Goal: Information Seeking & Learning: Learn about a topic

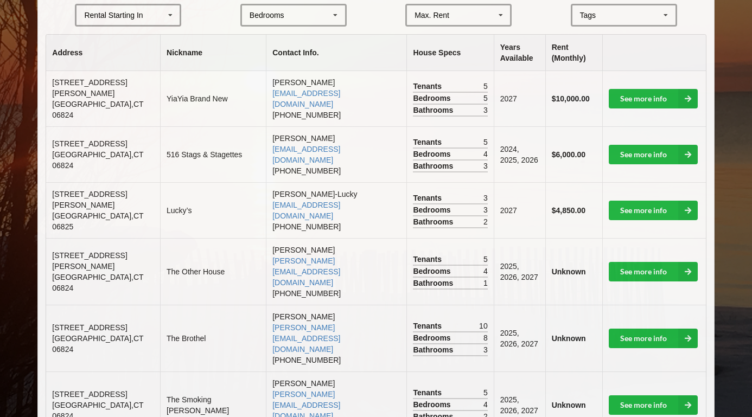
scroll to position [240, 0]
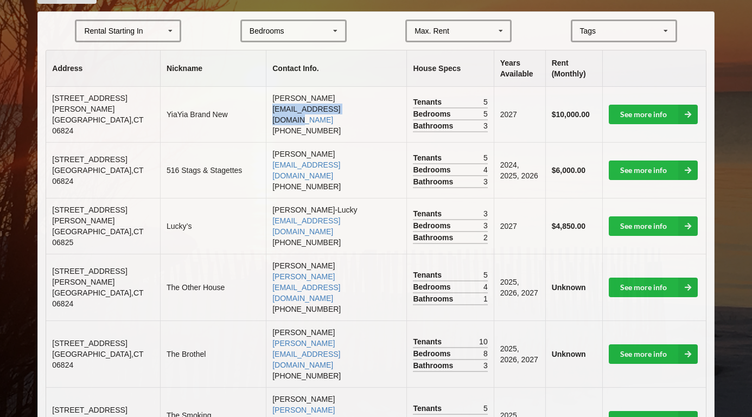
drag, startPoint x: 346, startPoint y: 105, endPoint x: 248, endPoint y: 103, distance: 98.3
click at [266, 103] on td "[PERSON_NAME] [EMAIL_ADDRESS][DOMAIN_NAME] [PHONE_NUMBER]" at bounding box center [336, 114] width 141 height 55
copy link "[EMAIL_ADDRESS][DOMAIN_NAME]"
drag, startPoint x: 336, startPoint y: 154, endPoint x: 253, endPoint y: 156, distance: 83.6
click at [266, 156] on td "[PERSON_NAME] [PERSON_NAME][EMAIL_ADDRESS][DOMAIN_NAME] [PHONE_NUMBER]" at bounding box center [336, 170] width 141 height 56
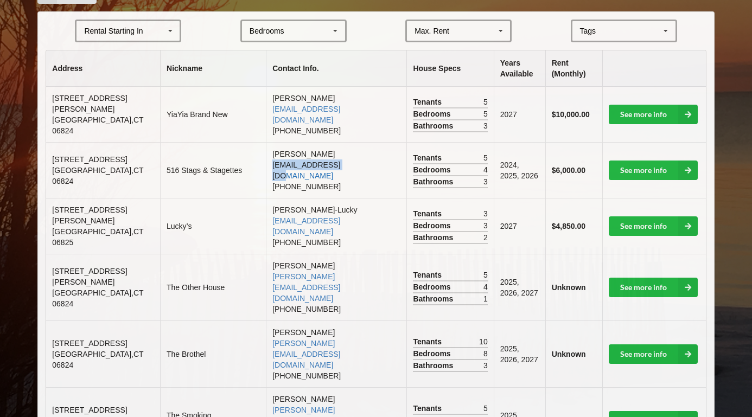
copy link "[EMAIL_ADDRESS][DOMAIN_NAME]"
click at [325, 204] on td "[PERSON_NAME]-Lucky [EMAIL_ADDRESS][DOMAIN_NAME] [PHONE_NUMBER]" at bounding box center [336, 226] width 141 height 56
drag, startPoint x: 324, startPoint y: 199, endPoint x: 254, endPoint y: 199, distance: 70.0
click at [266, 199] on td "[PERSON_NAME]-Lucky [EMAIL_ADDRESS][DOMAIN_NAME] [PHONE_NUMBER]" at bounding box center [336, 226] width 141 height 56
copy link "[EMAIL_ADDRESS][DOMAIN_NAME]"
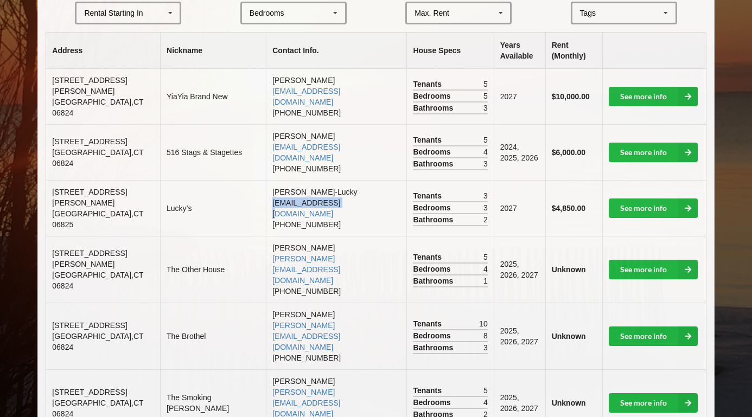
scroll to position [258, 0]
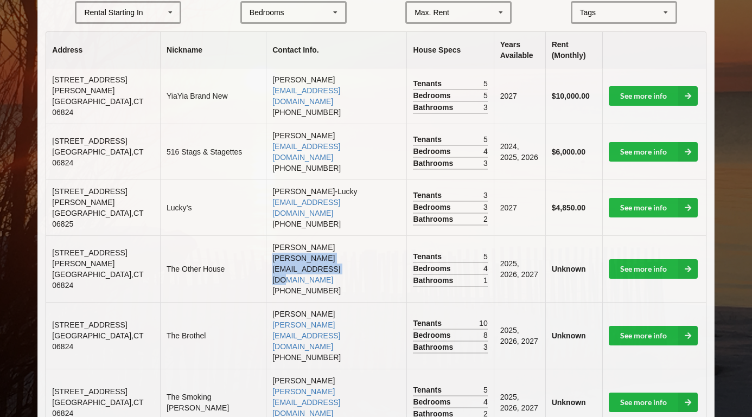
drag, startPoint x: 370, startPoint y: 227, endPoint x: 252, endPoint y: 230, distance: 118.3
click at [266, 236] on td "[PERSON_NAME] [PERSON_NAME][EMAIL_ADDRESS][DOMAIN_NAME] [PHONE_NUMBER]" at bounding box center [336, 269] width 141 height 67
copy link "[PERSON_NAME][EMAIL_ADDRESS][DOMAIN_NAME]"
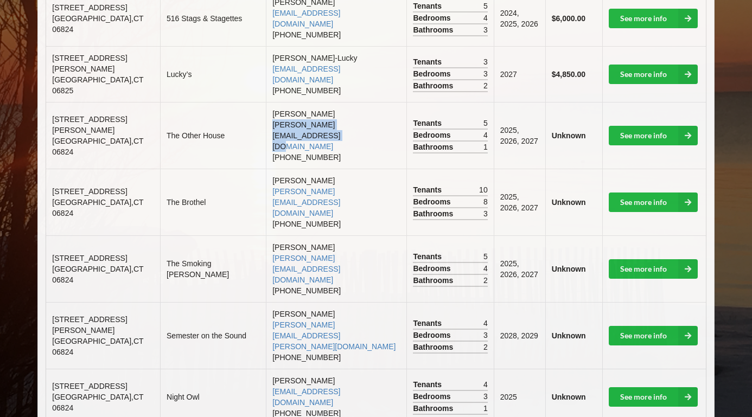
scroll to position [392, 0]
click at [352, 321] on link "[PERSON_NAME][EMAIL_ADDRESS][PERSON_NAME][DOMAIN_NAME]" at bounding box center [333, 336] width 123 height 30
click at [627, 326] on link "See more info" at bounding box center [653, 336] width 89 height 20
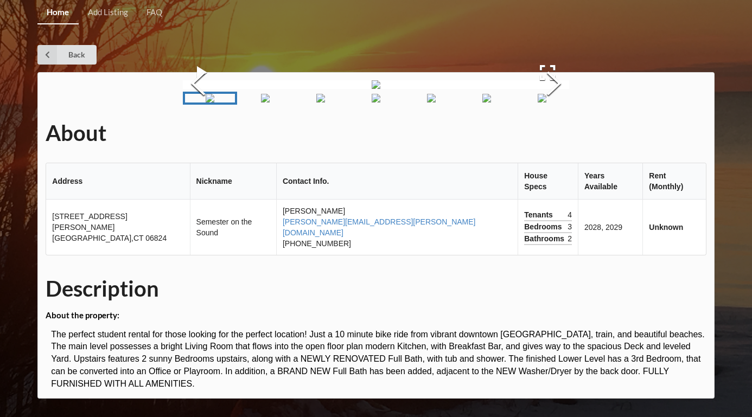
scroll to position [5, 0]
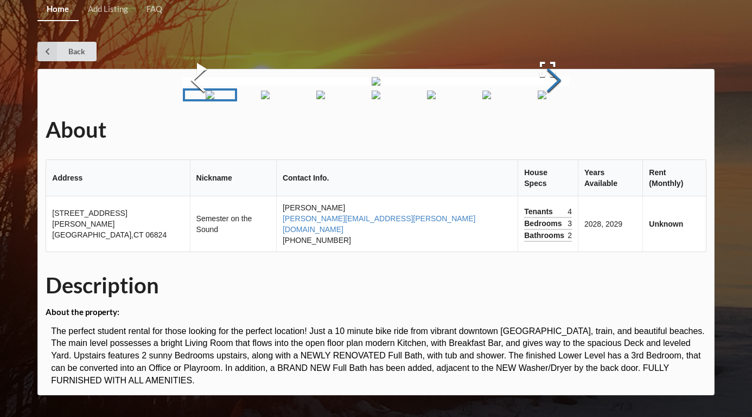
click at [569, 131] on button "Next Slide" at bounding box center [554, 82] width 30 height 98
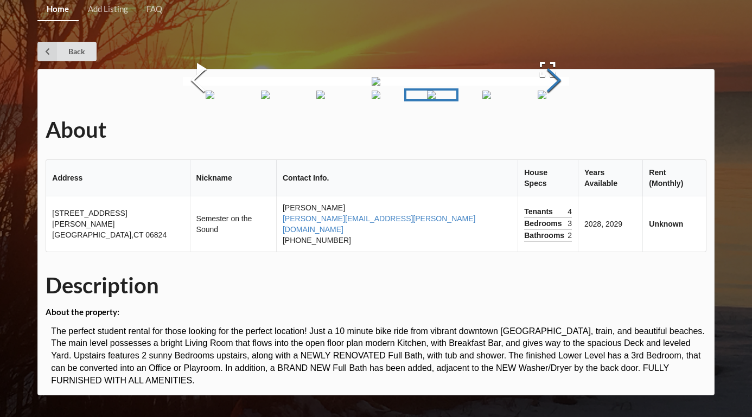
click at [569, 131] on button "Next Slide" at bounding box center [554, 82] width 30 height 98
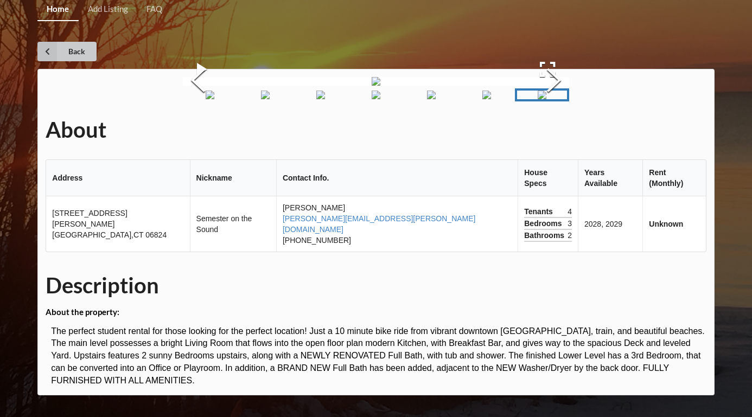
click at [70, 44] on link "Back" at bounding box center [66, 52] width 59 height 20
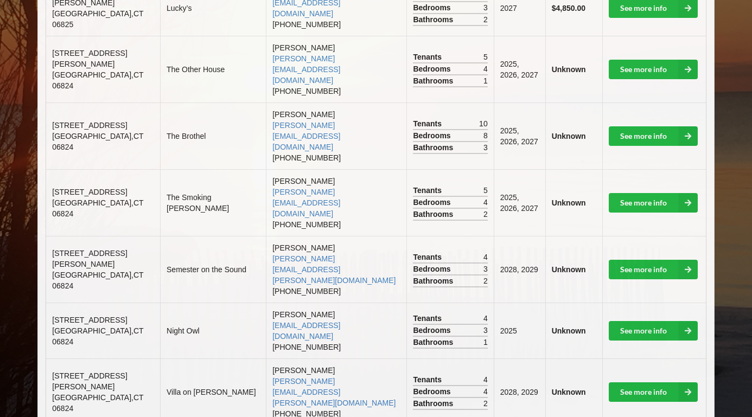
scroll to position [461, 0]
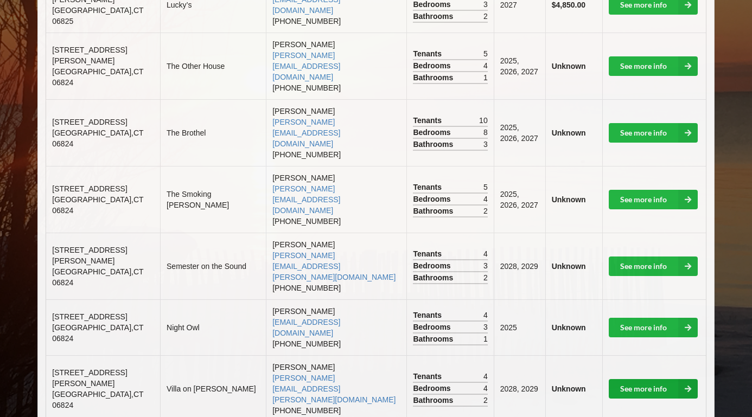
click at [678, 379] on icon at bounding box center [688, 389] width 20 height 20
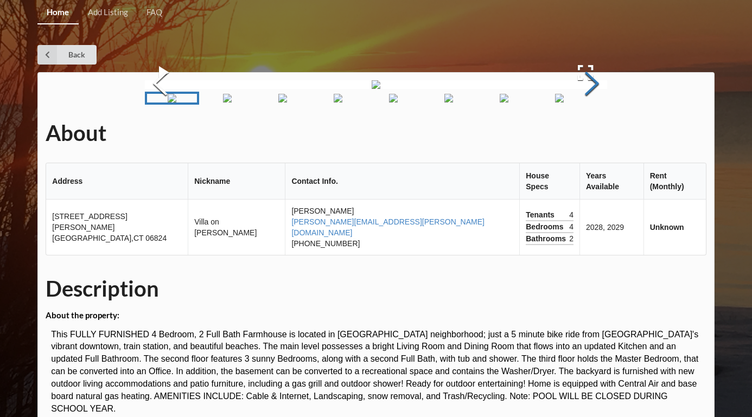
click at [593, 134] on button "Next Slide" at bounding box center [592, 85] width 30 height 98
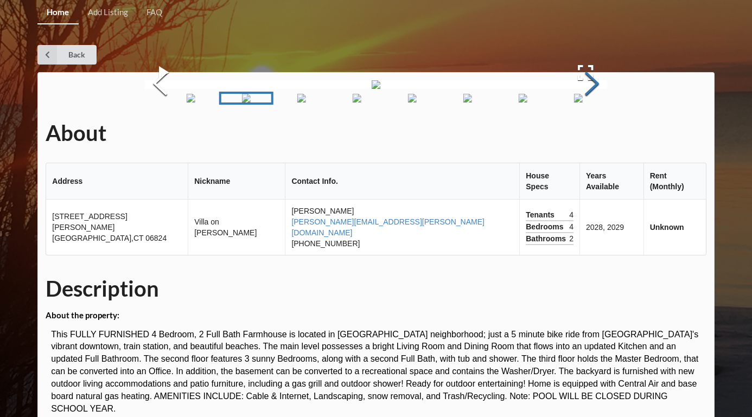
click at [593, 134] on button "Next Slide" at bounding box center [592, 85] width 30 height 98
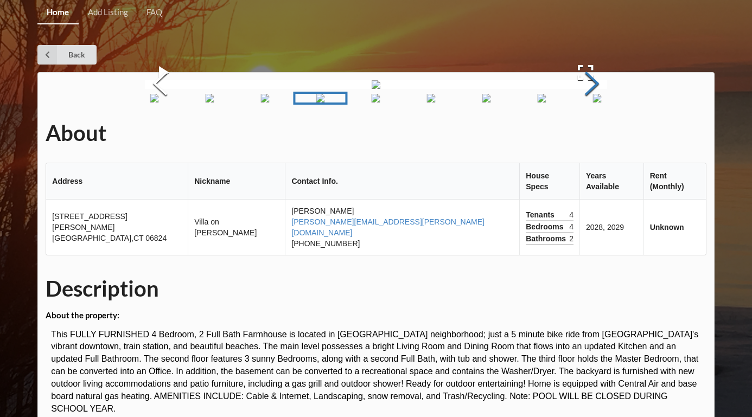
click at [593, 134] on button "Next Slide" at bounding box center [592, 85] width 30 height 98
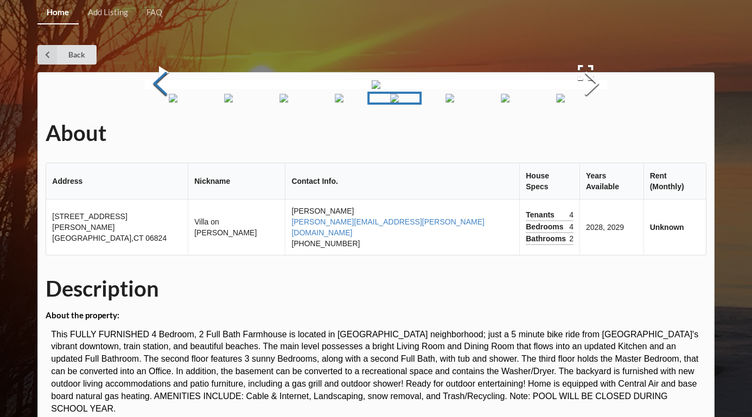
click at [162, 134] on button "Previous Slide" at bounding box center [160, 85] width 30 height 98
click at [589, 134] on button "Next Slide" at bounding box center [592, 85] width 30 height 98
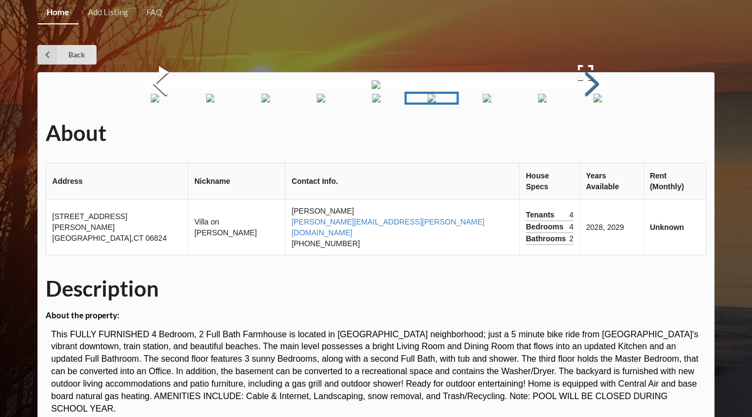
click at [589, 134] on button "Next Slide" at bounding box center [592, 85] width 30 height 98
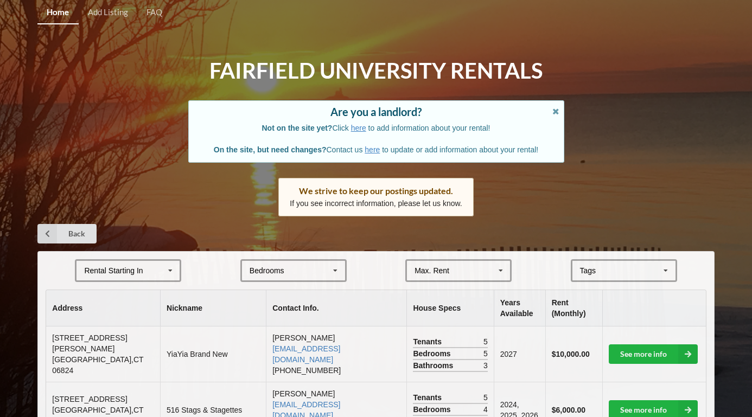
scroll to position [461, 0]
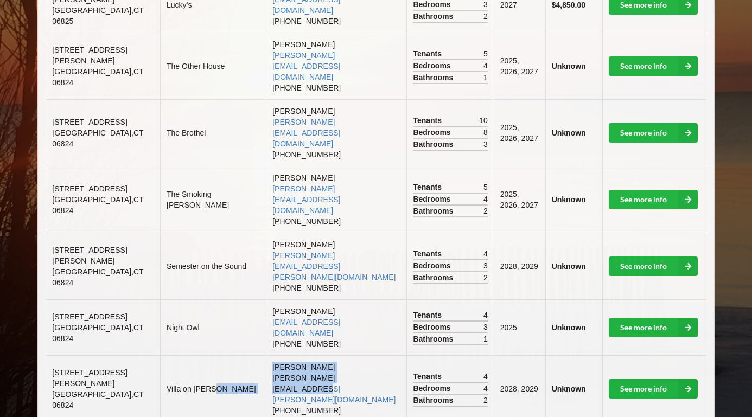
drag, startPoint x: 360, startPoint y: 259, endPoint x: 245, endPoint y: 255, distance: 115.1
click at [245, 355] on tr "[STREET_ADDRESS][PERSON_NAME] Villa on [PERSON_NAME] Bascetta [EMAIL_ADDRESS][P…" at bounding box center [375, 388] width 659 height 67
click at [361, 300] on td "[PERSON_NAME] [EMAIL_ADDRESS][DOMAIN_NAME] [PHONE_NUMBER]" at bounding box center [336, 328] width 141 height 56
drag, startPoint x: 358, startPoint y: 262, endPoint x: 253, endPoint y: 259, distance: 104.8
click at [266, 355] on td "[PERSON_NAME] Bascetta [EMAIL_ADDRESS][PERSON_NAME][DOMAIN_NAME] [PHONE_NUMBER]" at bounding box center [336, 388] width 141 height 67
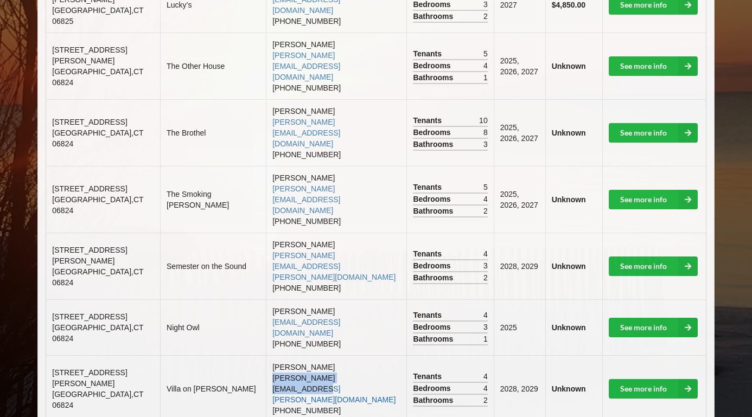
copy link "[PERSON_NAME][EMAIL_ADDRESS][PERSON_NAME][DOMAIN_NAME]"
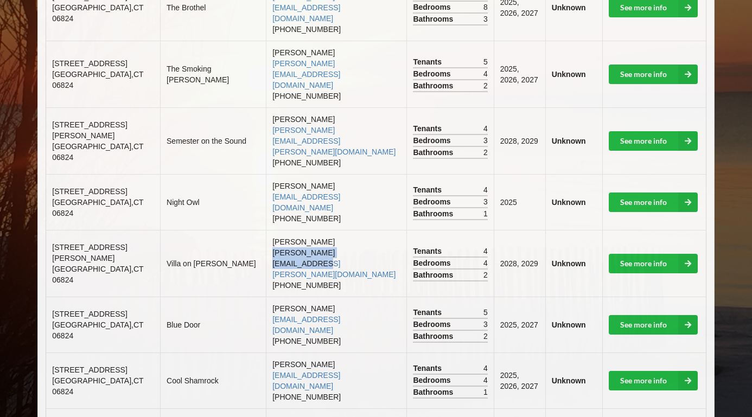
scroll to position [589, 0]
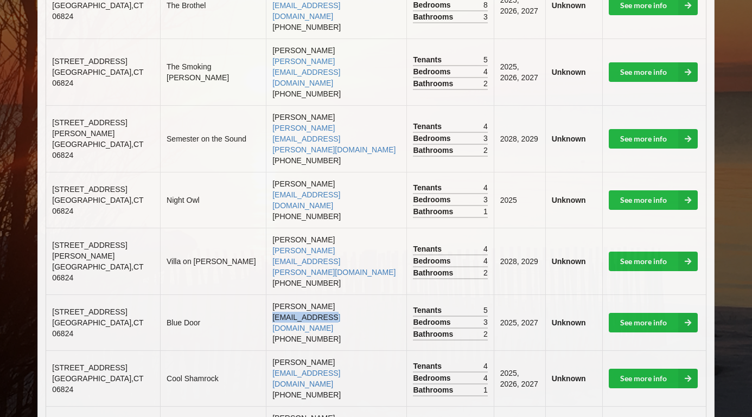
drag, startPoint x: 319, startPoint y: 175, endPoint x: 248, endPoint y: 175, distance: 71.1
click at [266, 295] on td "[PERSON_NAME] [EMAIL_ADDRESS][DOMAIN_NAME] [PHONE_NUMBER]" at bounding box center [336, 323] width 141 height 56
copy link "[EMAIL_ADDRESS][DOMAIN_NAME]"
click at [302, 351] on td "[PERSON_NAME] [EMAIL_ADDRESS][DOMAIN_NAME] [PHONE_NUMBER]" at bounding box center [336, 379] width 141 height 56
drag, startPoint x: 360, startPoint y: 82, endPoint x: 252, endPoint y: 84, distance: 108.5
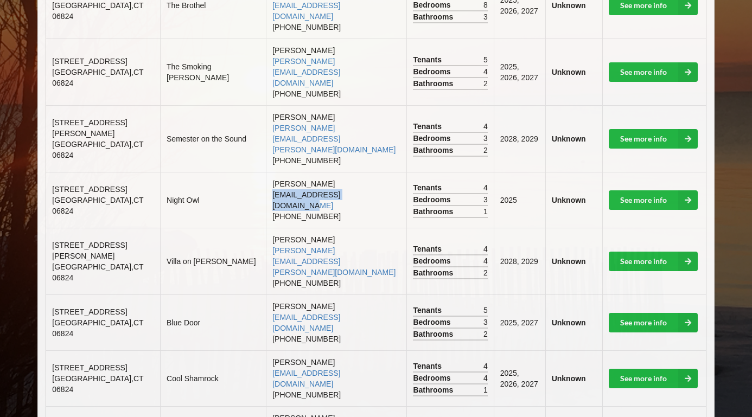
click at [266, 172] on td "[PERSON_NAME] [EMAIL_ADDRESS][DOMAIN_NAME] [PHONE_NUMBER]" at bounding box center [336, 200] width 141 height 56
copy link "[EMAIL_ADDRESS][DOMAIN_NAME]"
click at [337, 295] on td "[PERSON_NAME] [EMAIL_ADDRESS][DOMAIN_NAME] [PHONE_NUMBER]" at bounding box center [336, 323] width 141 height 56
drag, startPoint x: 316, startPoint y: 176, endPoint x: 249, endPoint y: 177, distance: 67.3
click at [266, 295] on td "[PERSON_NAME] [EMAIL_ADDRESS][DOMAIN_NAME] [PHONE_NUMBER]" at bounding box center [336, 323] width 141 height 56
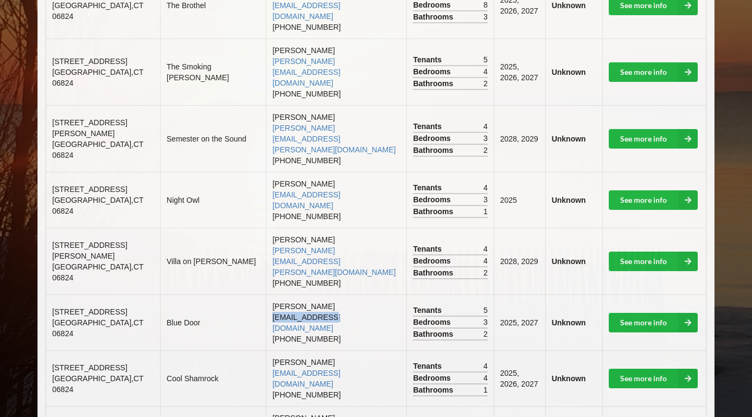
copy link "[EMAIL_ADDRESS][DOMAIN_NAME]"
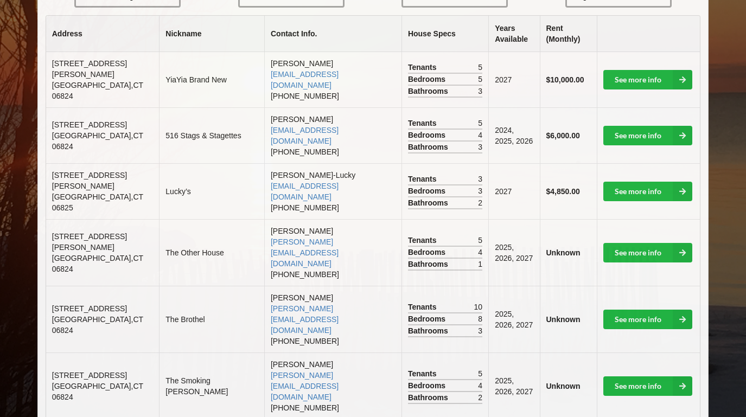
scroll to position [262, 0]
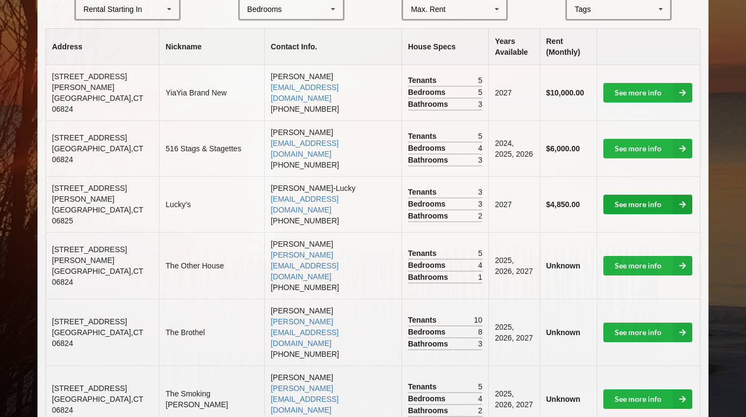
click at [659, 195] on link "See more info" at bounding box center [647, 205] width 89 height 20
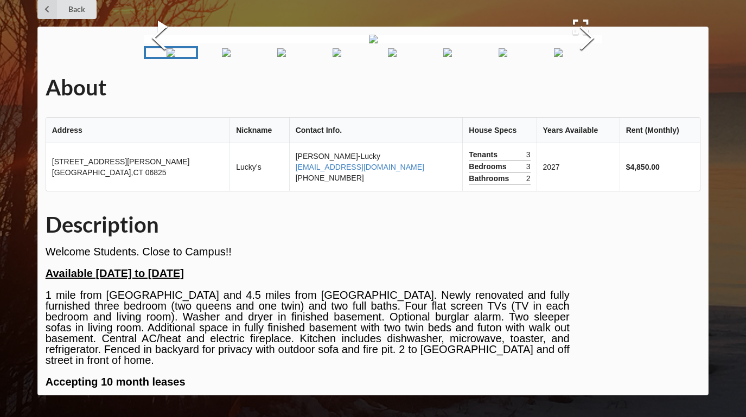
scroll to position [11, 0]
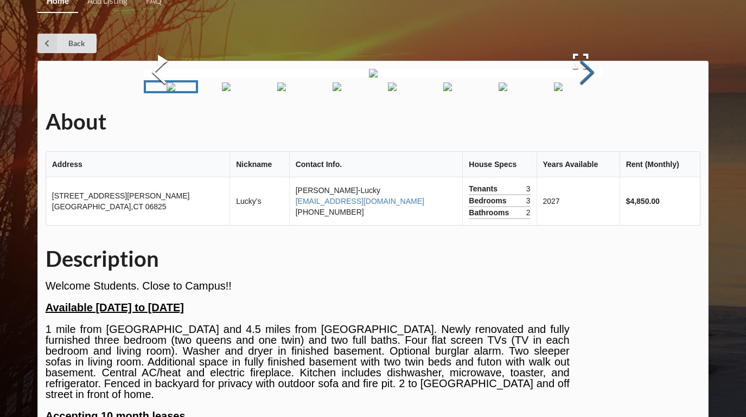
click at [582, 123] on button "Next Slide" at bounding box center [587, 73] width 30 height 98
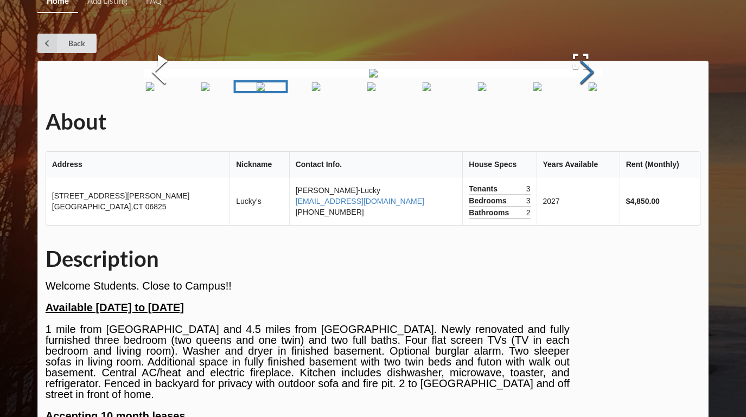
click at [582, 123] on button "Next Slide" at bounding box center [587, 73] width 30 height 98
click at [583, 123] on button "Next Slide" at bounding box center [587, 73] width 30 height 98
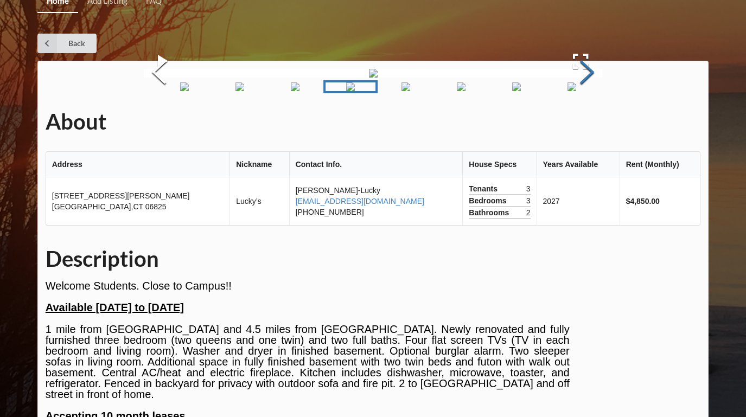
click at [583, 123] on button "Next Slide" at bounding box center [587, 73] width 30 height 98
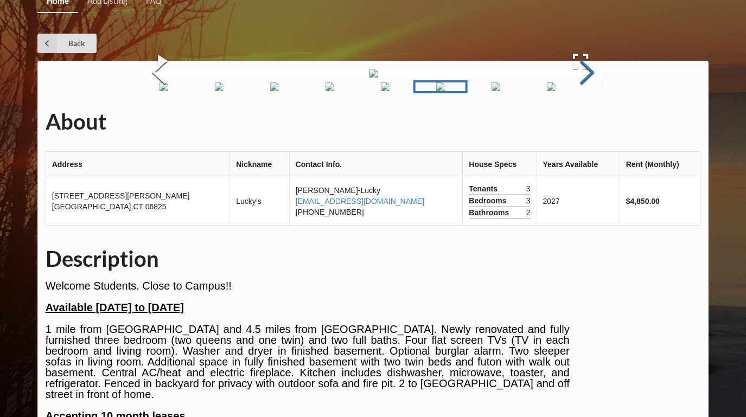
click at [583, 123] on button "Next Slide" at bounding box center [587, 73] width 30 height 98
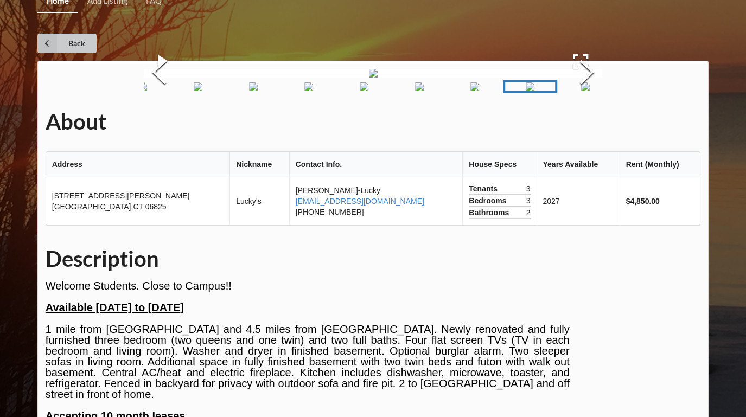
click at [72, 48] on link "Back" at bounding box center [66, 44] width 59 height 20
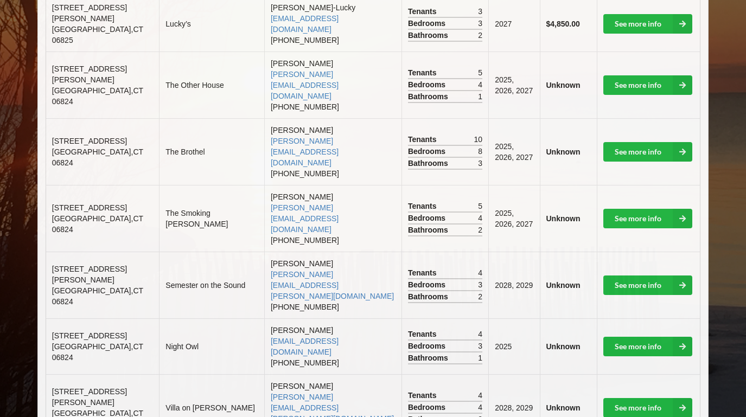
scroll to position [444, 0]
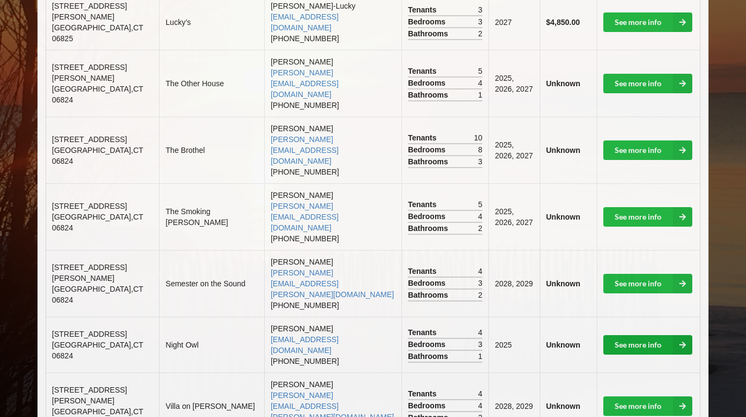
click at [635, 335] on link "See more info" at bounding box center [647, 345] width 89 height 20
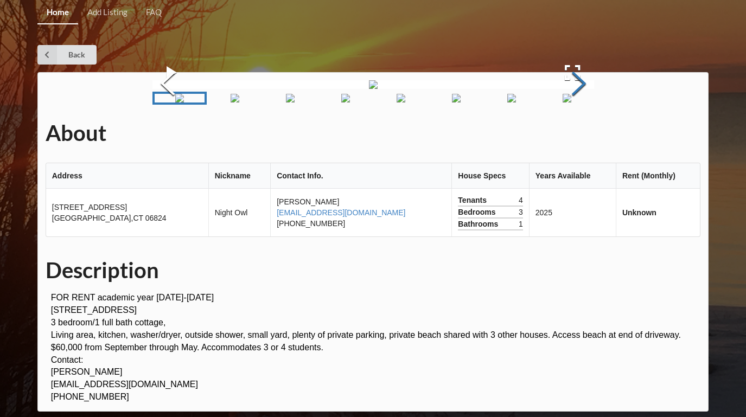
click at [580, 134] on button "Next Slide" at bounding box center [579, 85] width 30 height 98
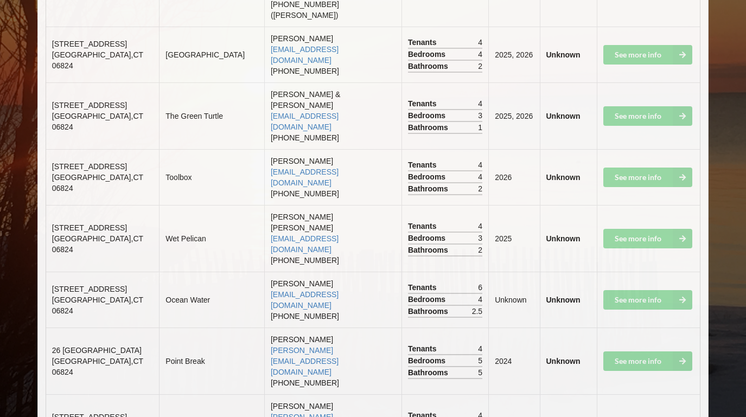
scroll to position [4914, 0]
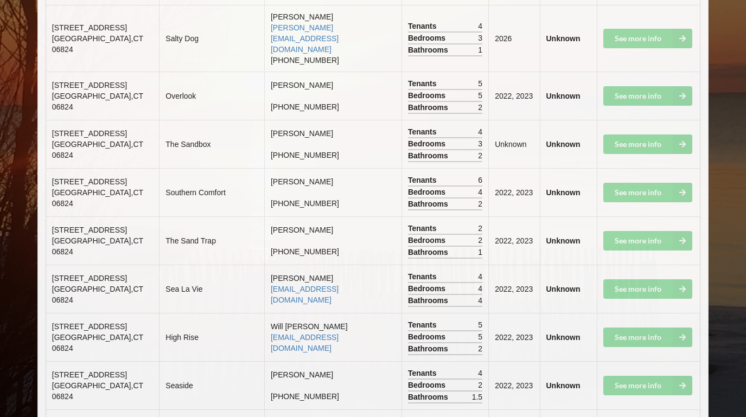
scroll to position [5290, 0]
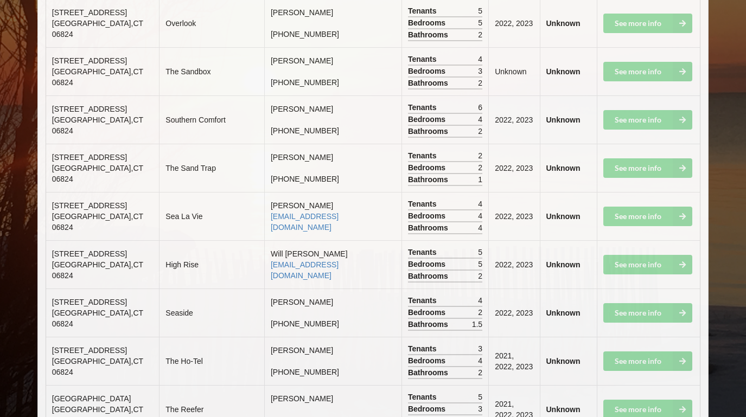
scroll to position [5342, 0]
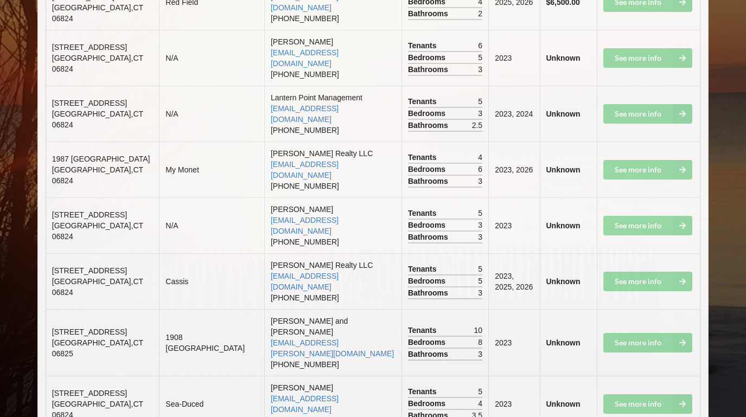
scroll to position [3336, 0]
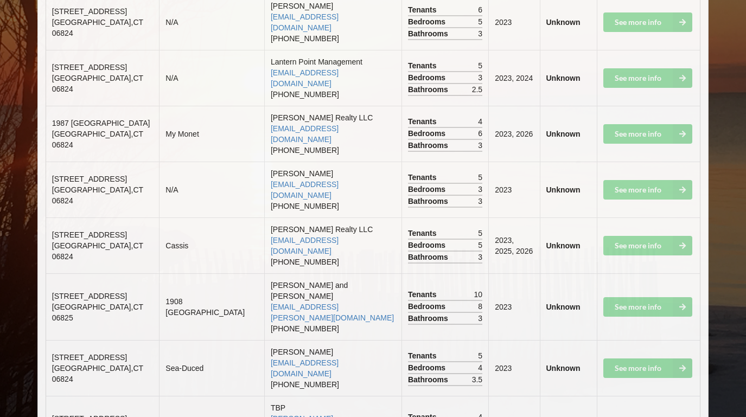
drag, startPoint x: 335, startPoint y: 98, endPoint x: 247, endPoint y: 100, distance: 88.5
copy link "[EMAIL_ADDRESS][DOMAIN_NAME]"
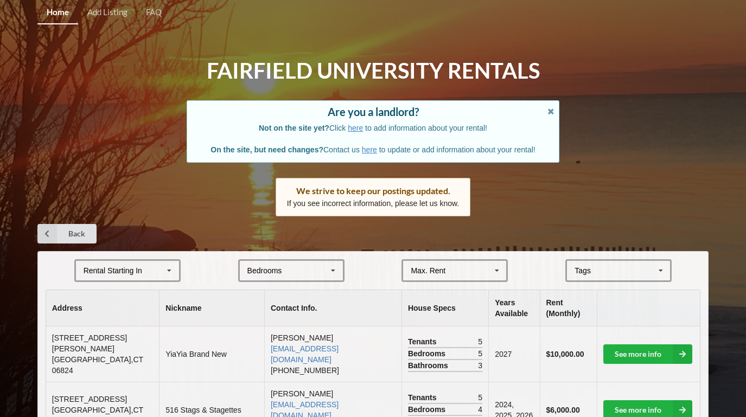
scroll to position [0, 0]
click at [268, 268] on div "Bedrooms" at bounding box center [264, 271] width 35 height 8
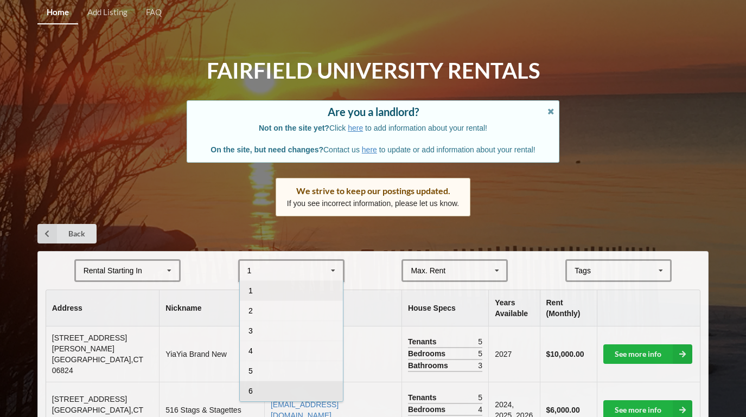
click at [269, 384] on div "6" at bounding box center [291, 391] width 103 height 20
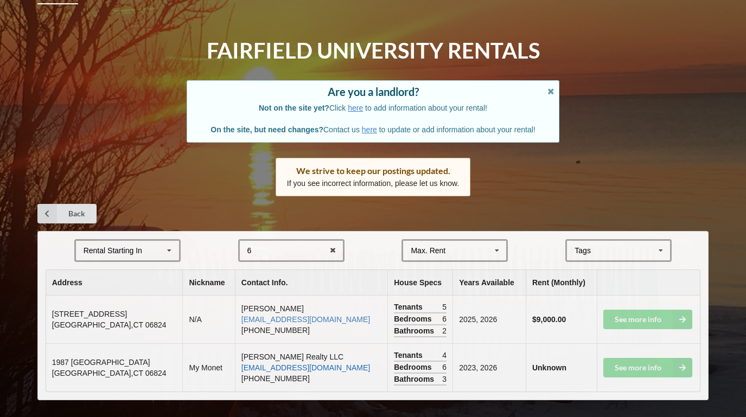
scroll to position [21, 0]
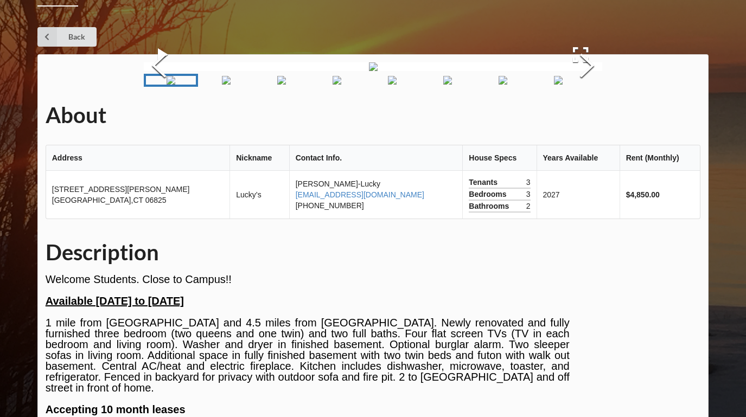
scroll to position [11, 0]
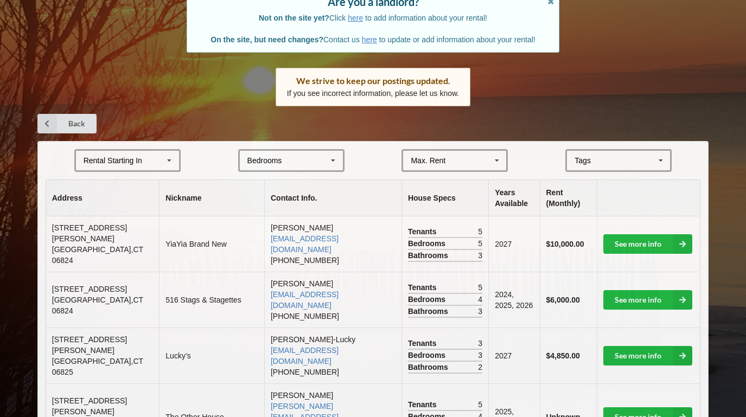
scroll to position [120, 0]
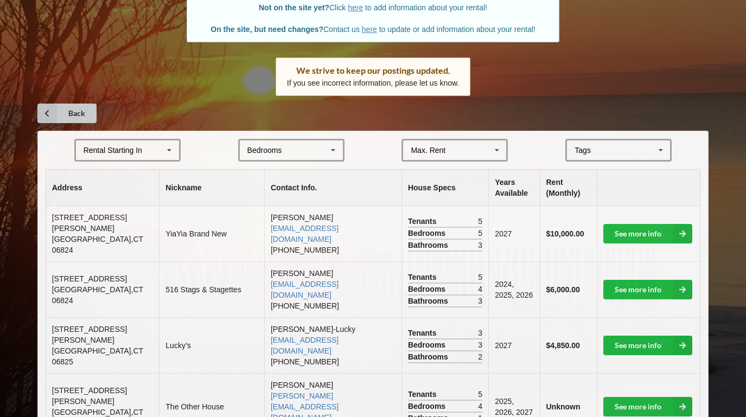
click at [71, 110] on link "Back" at bounding box center [66, 114] width 59 height 20
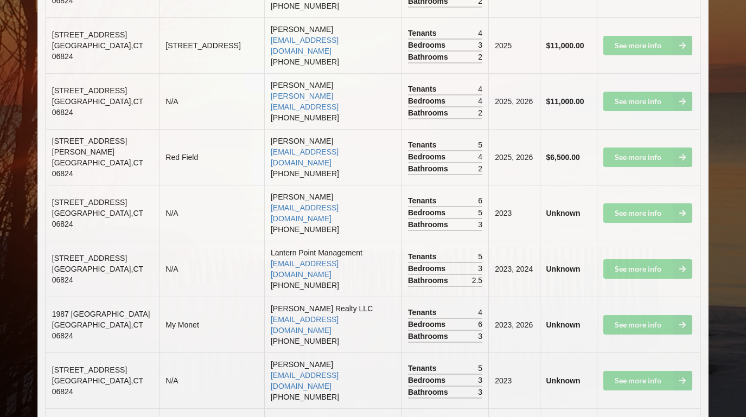
scroll to position [3146, 0]
drag, startPoint x: 335, startPoint y: 285, endPoint x: 247, endPoint y: 290, distance: 88.0
copy link "[EMAIL_ADDRESS][DOMAIN_NAME]"
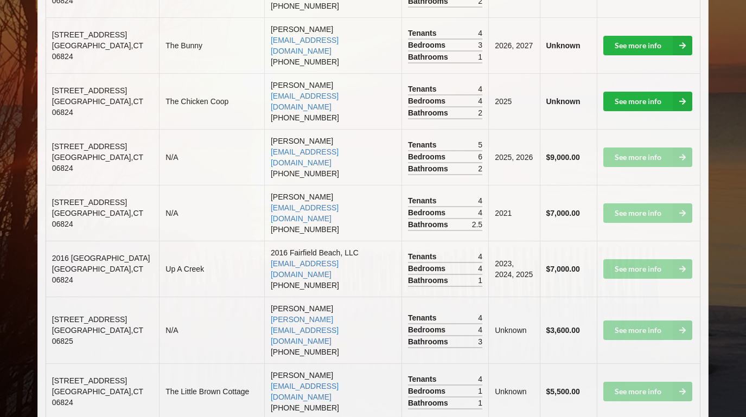
scroll to position [1289, 0]
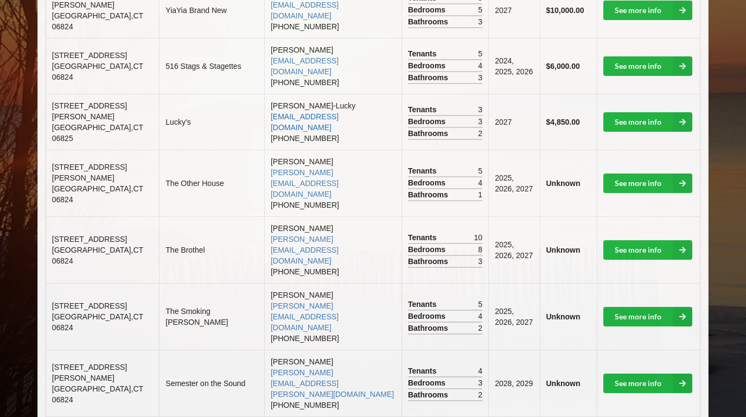
scroll to position [393, 0]
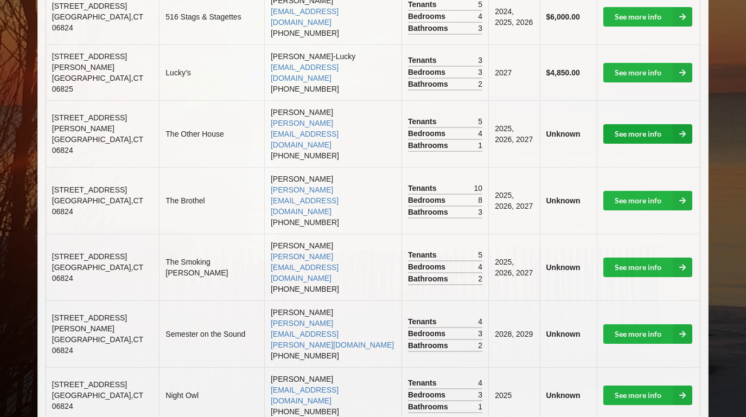
click at [622, 124] on link "See more info" at bounding box center [647, 134] width 89 height 20
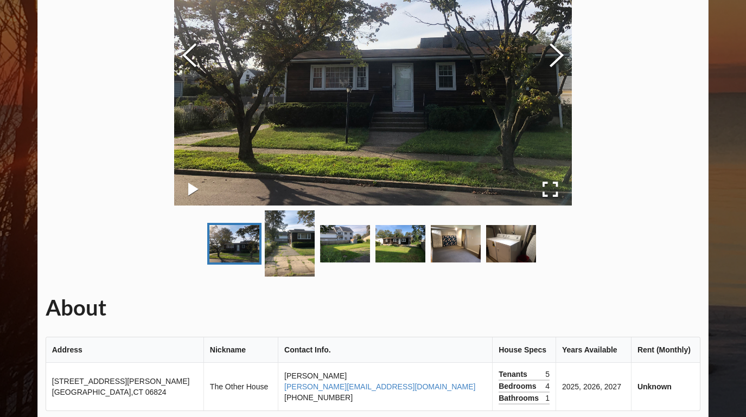
scroll to position [108, 0]
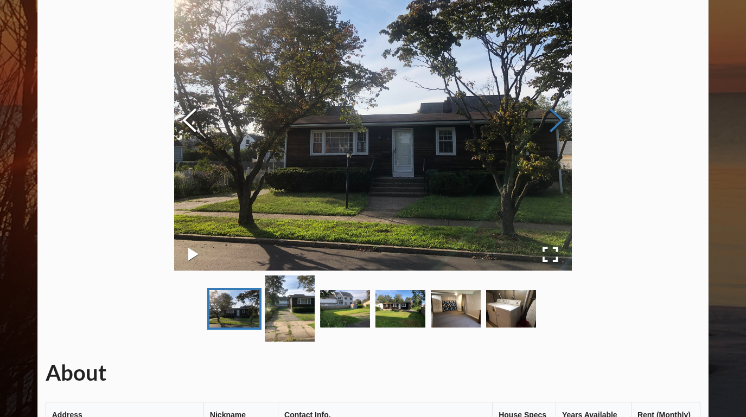
click at [572, 126] on button "Next Slide" at bounding box center [557, 122] width 30 height 98
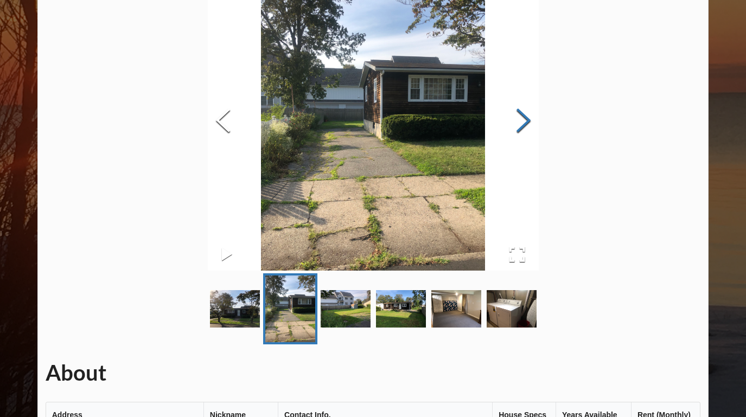
click at [539, 126] on button "Next Slide" at bounding box center [523, 122] width 30 height 98
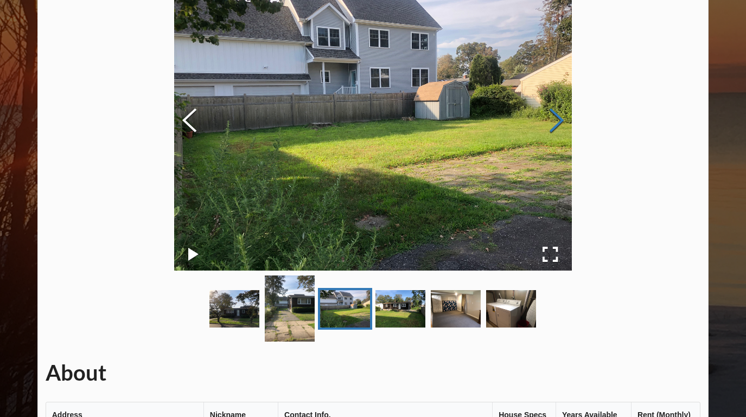
click at [572, 126] on button "Next Slide" at bounding box center [557, 122] width 30 height 98
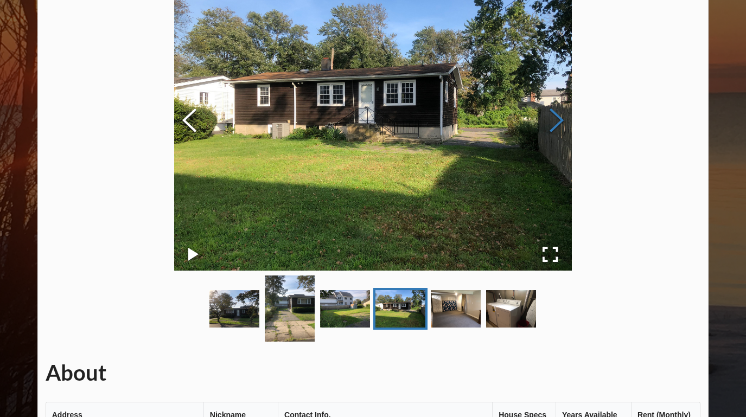
click at [572, 126] on button "Next Slide" at bounding box center [557, 122] width 30 height 98
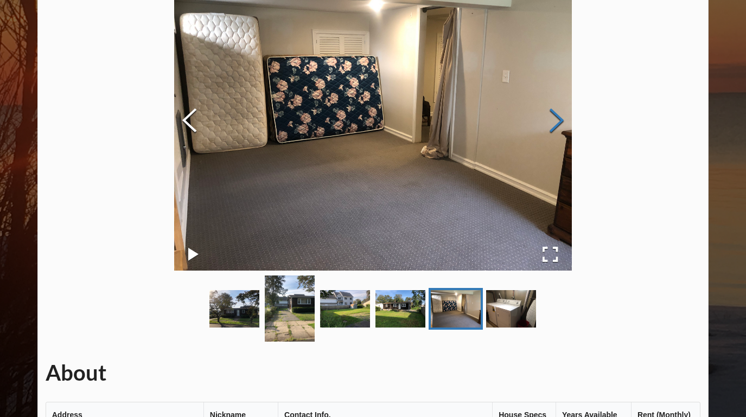
click at [572, 126] on button "Next Slide" at bounding box center [557, 122] width 30 height 98
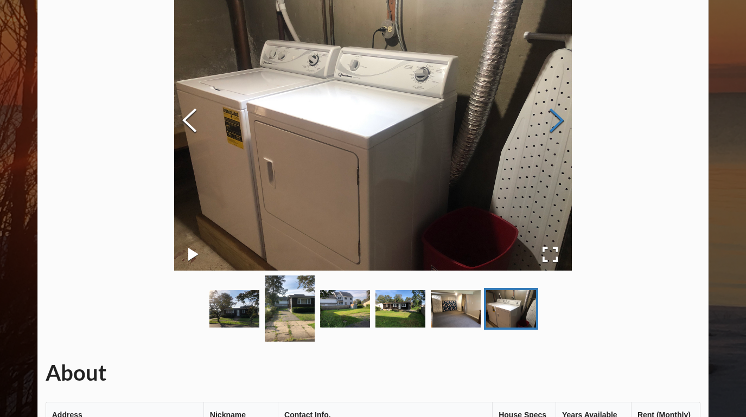
click at [572, 126] on button "Next Slide" at bounding box center [557, 122] width 30 height 98
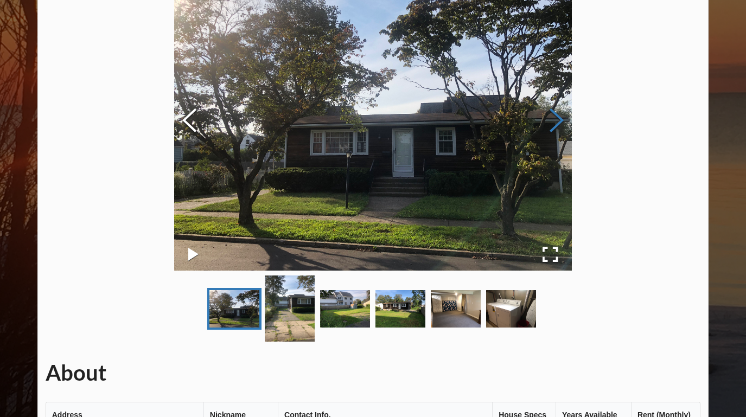
click at [572, 126] on button "Next Slide" at bounding box center [557, 122] width 30 height 98
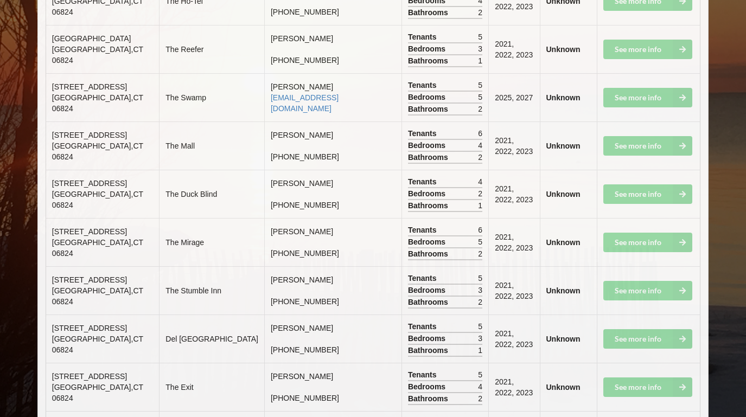
scroll to position [5712, 0]
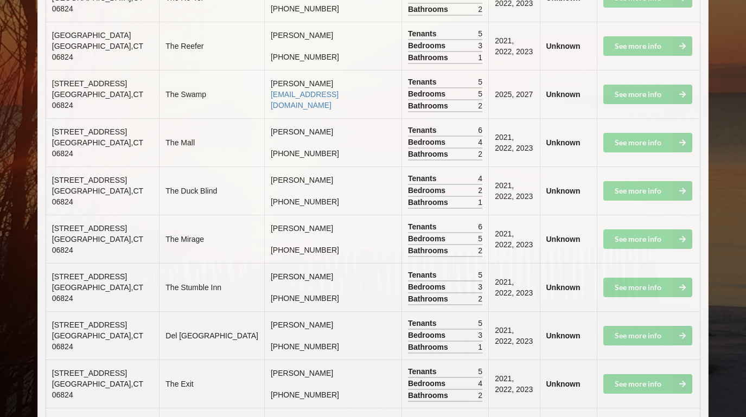
drag, startPoint x: 312, startPoint y: 410, endPoint x: 246, endPoint y: 386, distance: 69.9
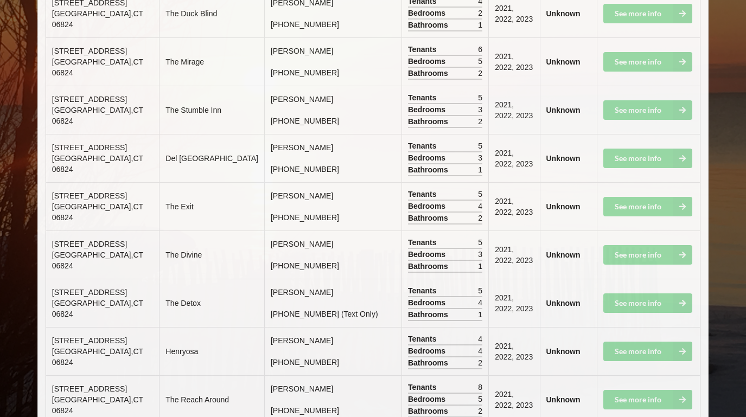
scroll to position [5803, 0]
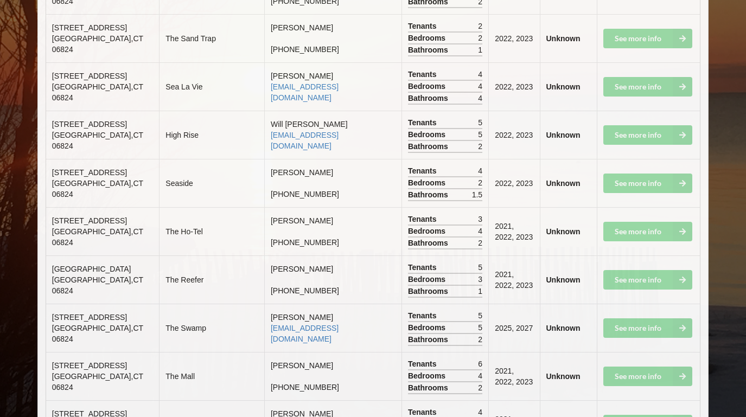
scroll to position [5431, 0]
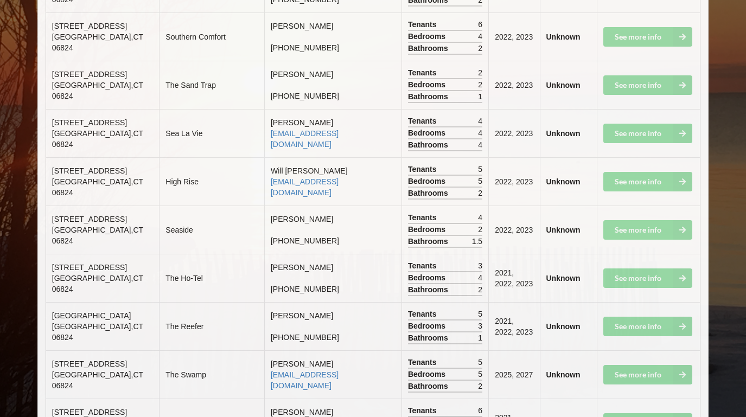
drag, startPoint x: 313, startPoint y: 86, endPoint x: 152, endPoint y: 75, distance: 161.6
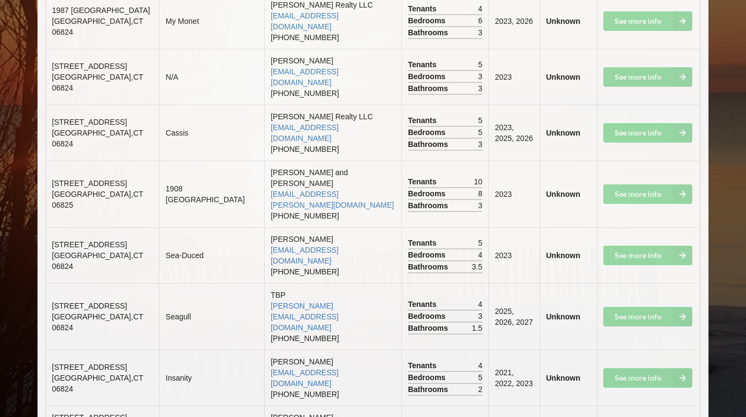
scroll to position [3450, 0]
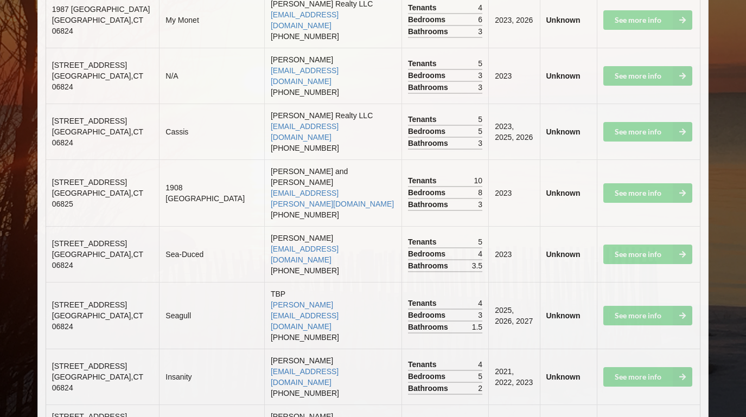
drag, startPoint x: 316, startPoint y: 133, endPoint x: 158, endPoint y: 114, distance: 159.1
drag, startPoint x: 330, startPoint y: 84, endPoint x: 157, endPoint y: 67, distance: 173.4
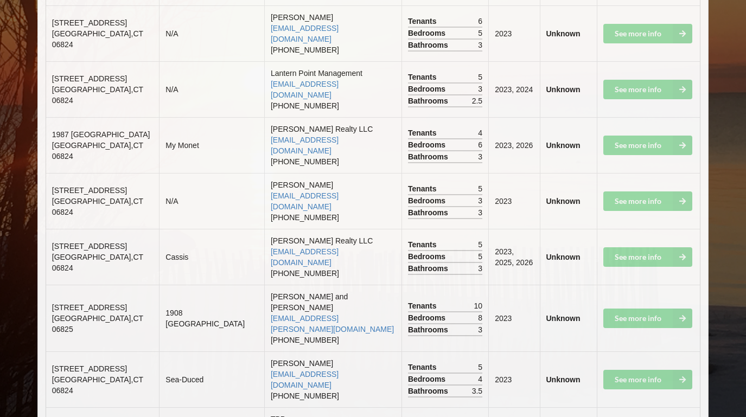
scroll to position [3293, 0]
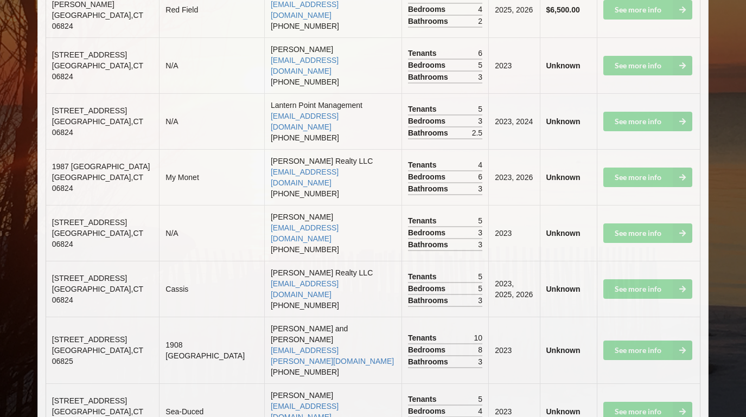
drag, startPoint x: 320, startPoint y: 195, endPoint x: 168, endPoint y: 181, distance: 152.7
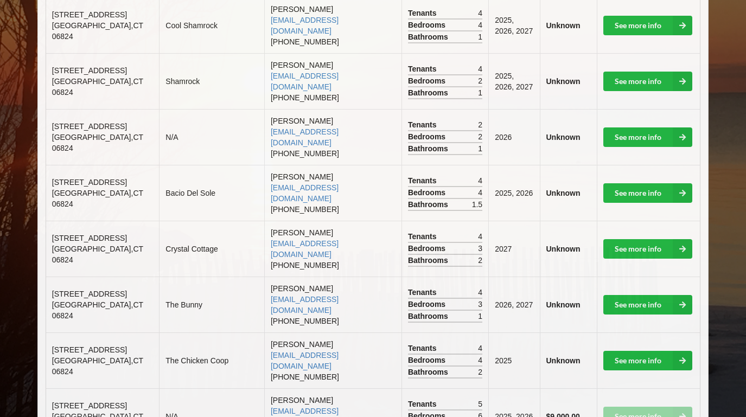
scroll to position [941, 0]
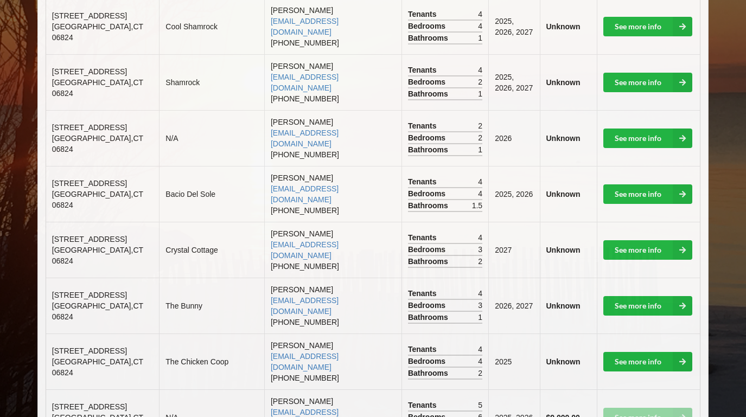
click at [173, 278] on td "The Bunny" at bounding box center [211, 306] width 105 height 56
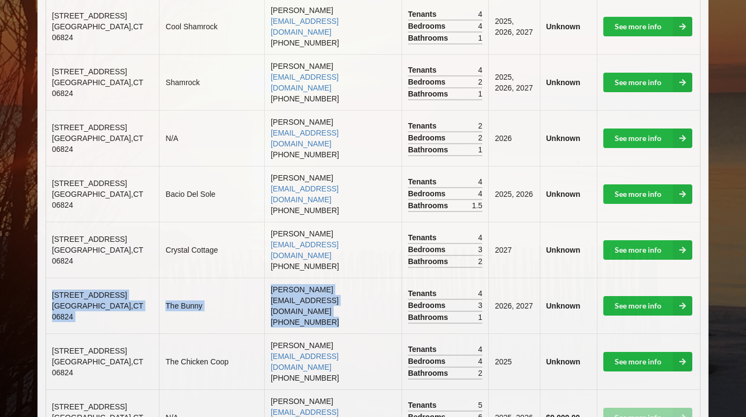
drag, startPoint x: 330, startPoint y: 119, endPoint x: 52, endPoint y: 97, distance: 279.3
click at [52, 278] on tr "[STREET_ADDRESS] The Bunny [PERSON_NAME] [EMAIL_ADDRESS][DOMAIN_NAME] [PHONE_NU…" at bounding box center [373, 306] width 654 height 56
click at [207, 278] on td "The Bunny" at bounding box center [211, 306] width 105 height 56
drag, startPoint x: 326, startPoint y: 119, endPoint x: 175, endPoint y: 99, distance: 152.2
click at [175, 278] on tr "[STREET_ADDRESS] The Bunny [PERSON_NAME] [EMAIL_ADDRESS][DOMAIN_NAME] [PHONE_NU…" at bounding box center [373, 306] width 654 height 56
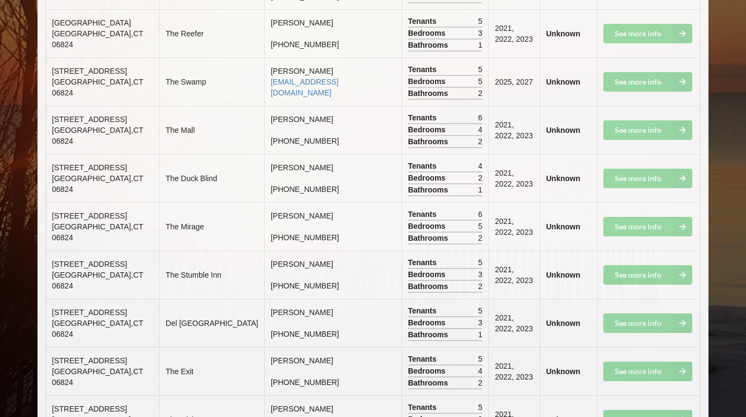
scroll to position [5774, 0]
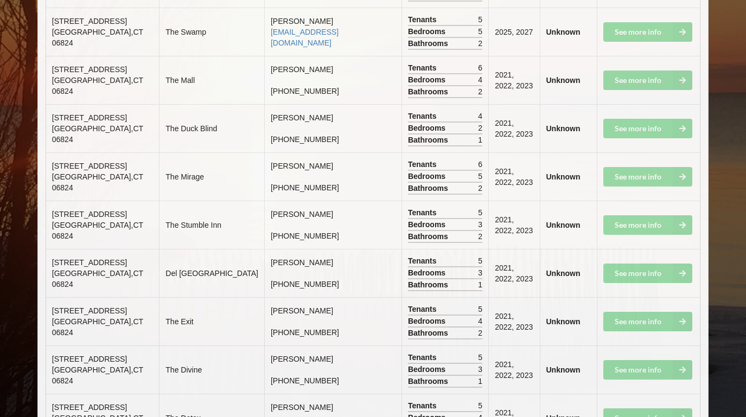
drag, startPoint x: 151, startPoint y: 291, endPoint x: 333, endPoint y: 291, distance: 181.8
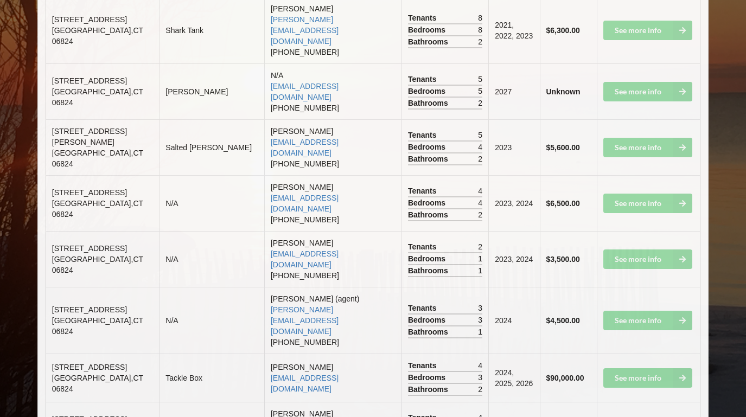
scroll to position [2131, 0]
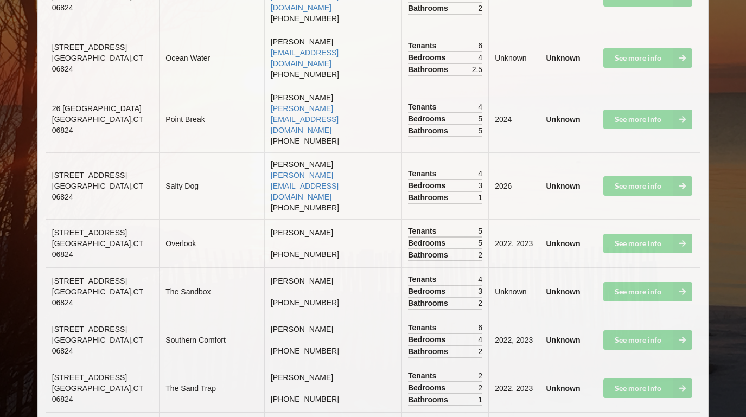
scroll to position [4776, 0]
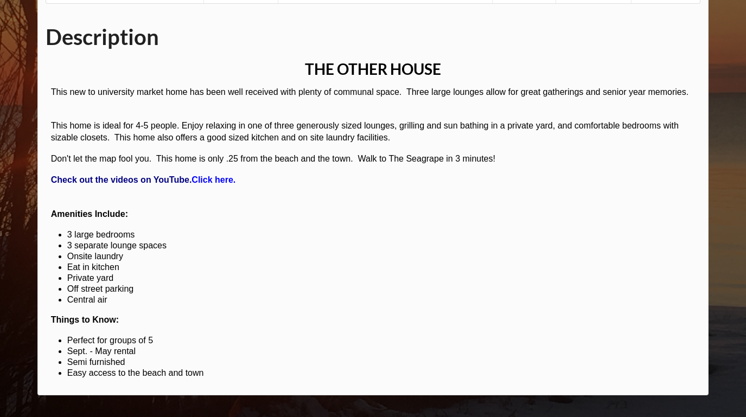
scroll to position [108, 0]
